Goal: Find specific page/section: Find specific page/section

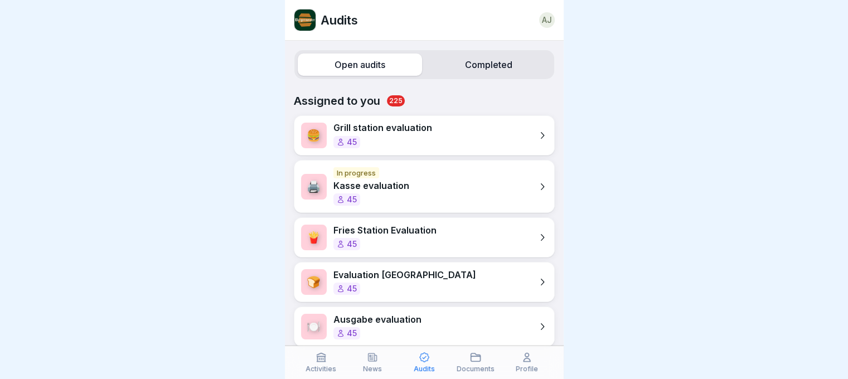
click at [446, 364] on div "Audits" at bounding box center [424, 362] width 46 height 21
click at [464, 362] on div "Documents" at bounding box center [476, 362] width 46 height 21
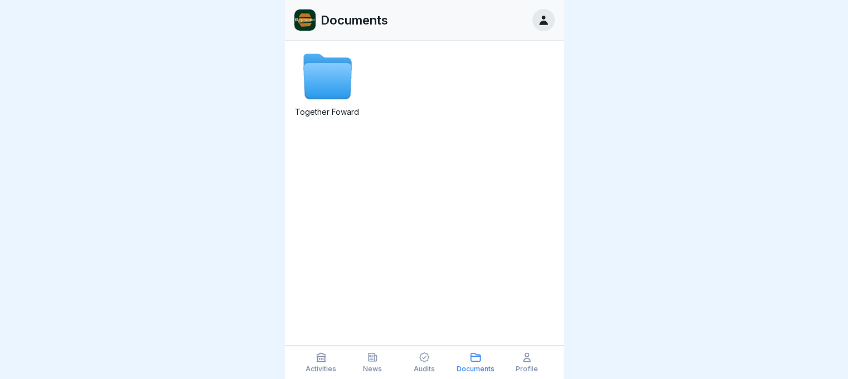
click at [327, 64] on icon at bounding box center [327, 82] width 48 height 36
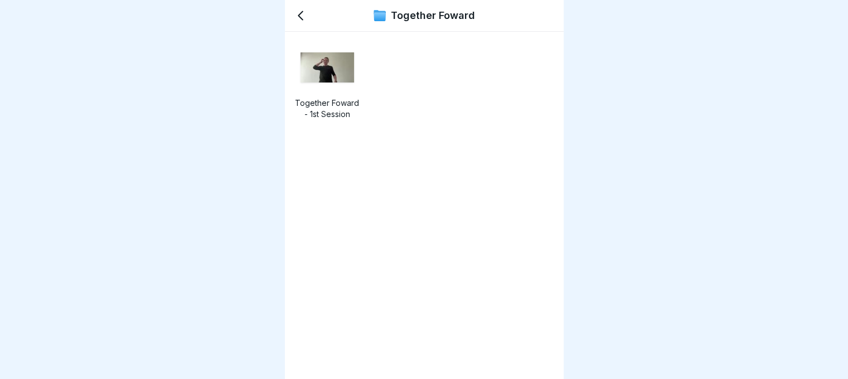
click at [295, 16] on icon at bounding box center [300, 15] width 13 height 13
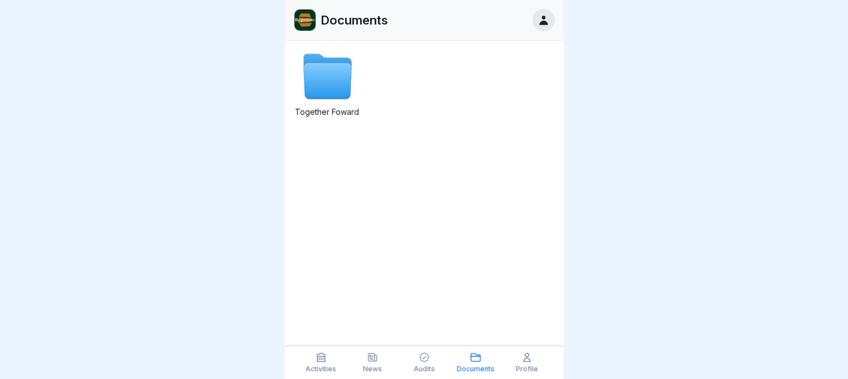
click at [532, 372] on p "Profile" at bounding box center [527, 369] width 22 height 8
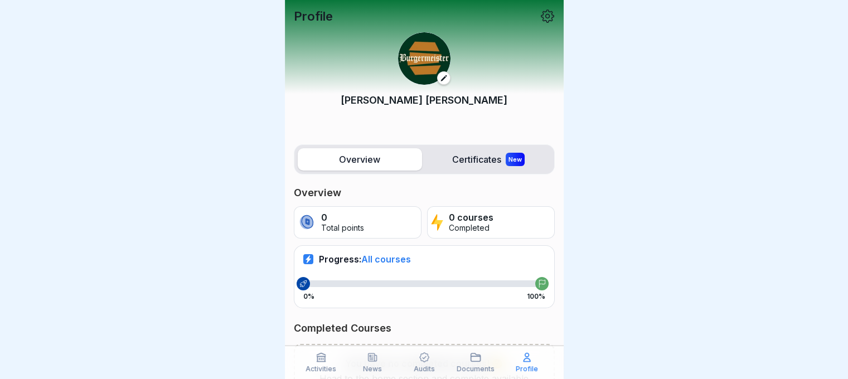
drag, startPoint x: 529, startPoint y: 282, endPoint x: 416, endPoint y: 284, distance: 113.7
click at [469, 283] on div at bounding box center [424, 283] width 242 height 7
click at [298, 283] on div at bounding box center [302, 283] width 13 height 13
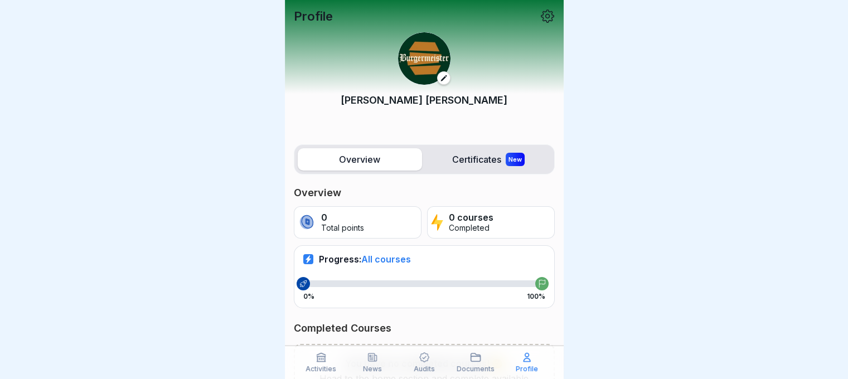
click at [298, 283] on div at bounding box center [302, 283] width 13 height 13
click at [314, 280] on div at bounding box center [424, 283] width 242 height 7
